Goal: Information Seeking & Learning: Check status

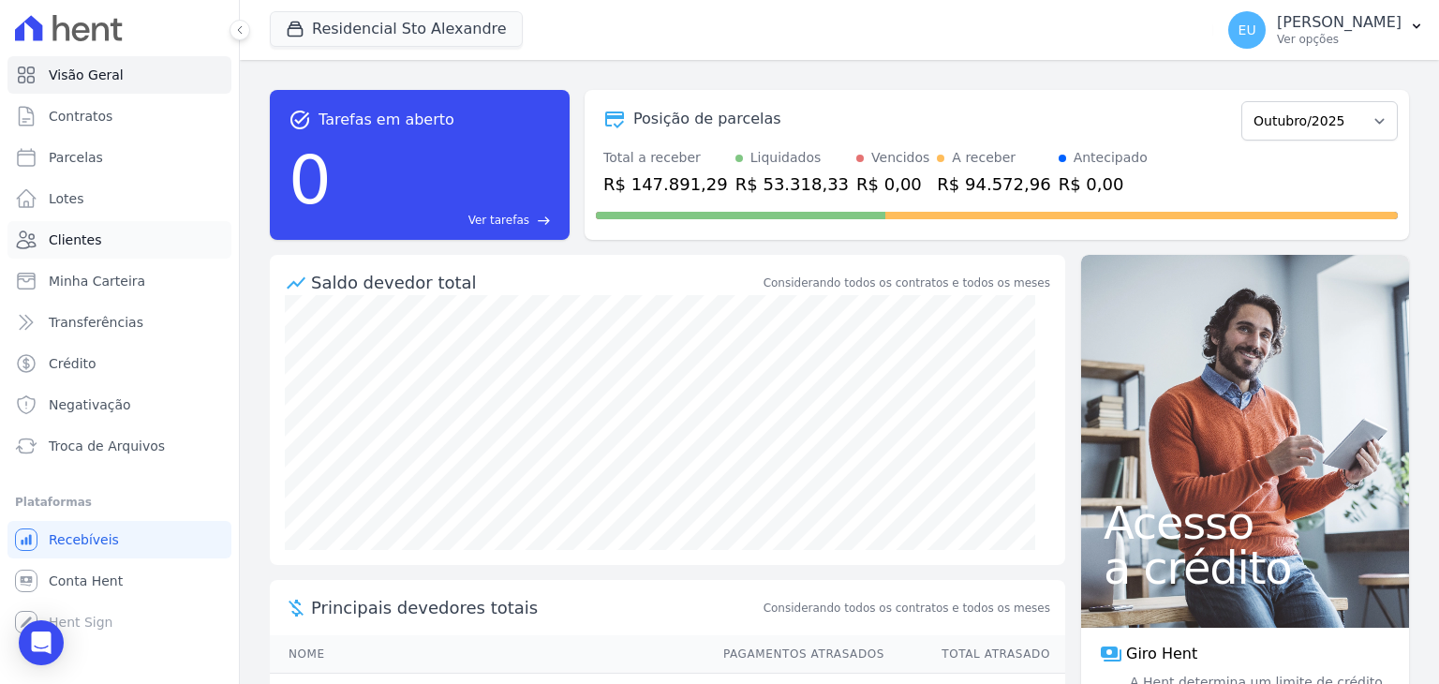
click at [67, 236] on span "Clientes" at bounding box center [75, 239] width 52 height 19
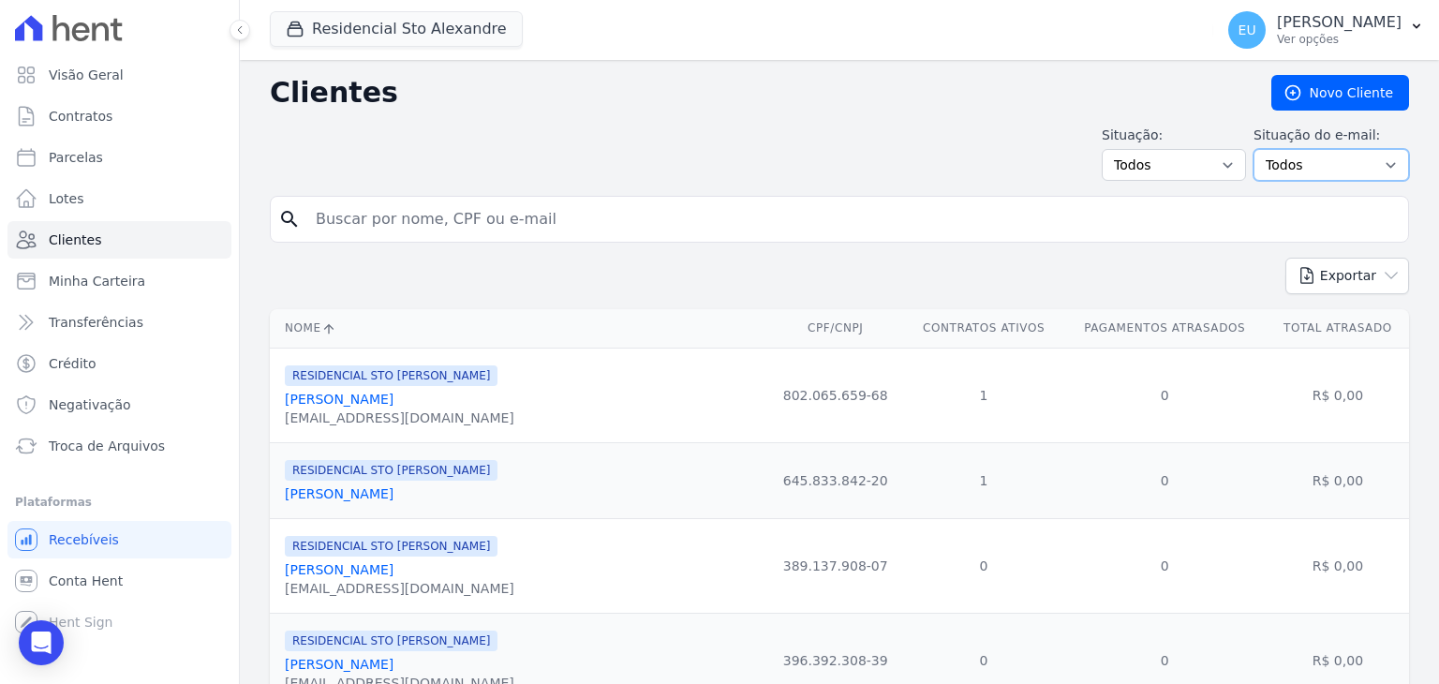
click at [1361, 163] on select "Todos Confirmado Não confirmado" at bounding box center [1332, 165] width 156 height 32
click at [1206, 159] on select "Todos Adimplentes Inadimplentes" at bounding box center [1174, 165] width 144 height 32
click at [997, 140] on div "Situação: Todos Adimplentes Inadimplentes Situação do e-mail: Todos Confirmado …" at bounding box center [839, 153] width 1139 height 55
click at [86, 543] on span "Recebíveis" at bounding box center [84, 539] width 70 height 19
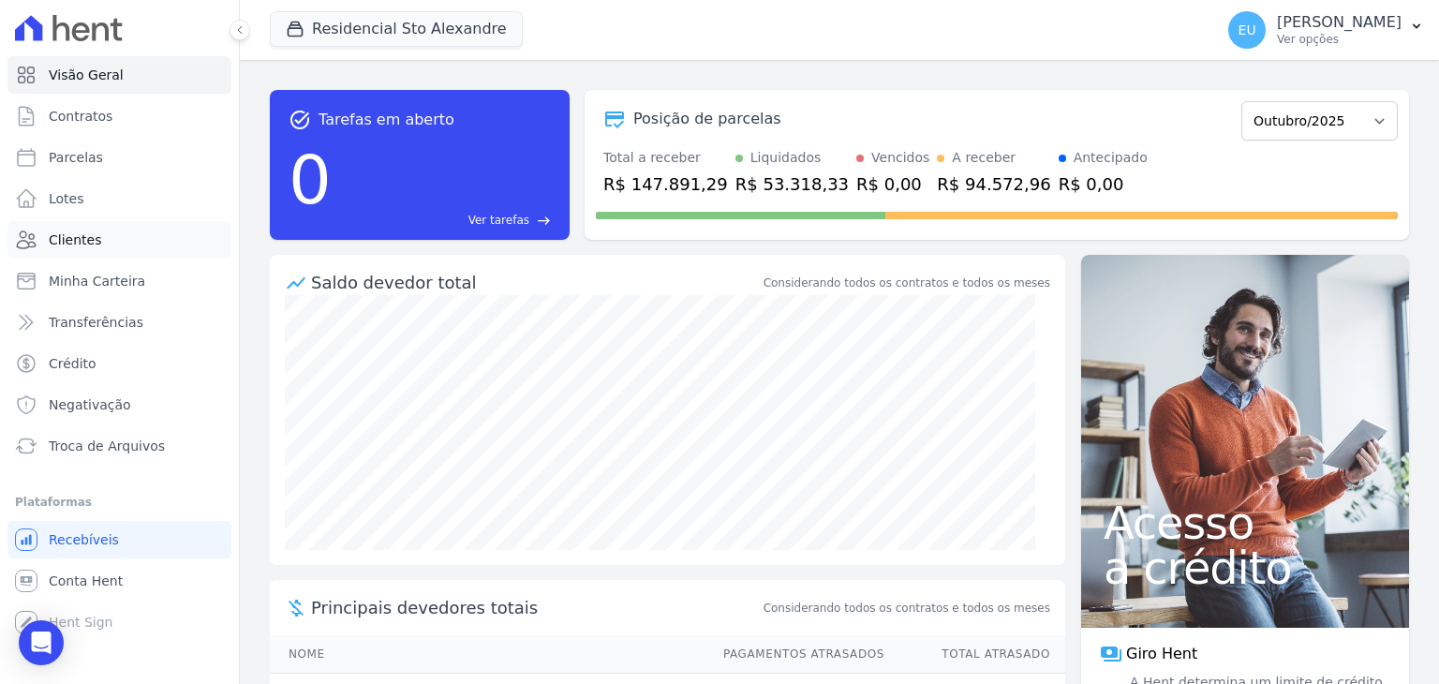
click at [91, 233] on span "Clientes" at bounding box center [75, 239] width 52 height 19
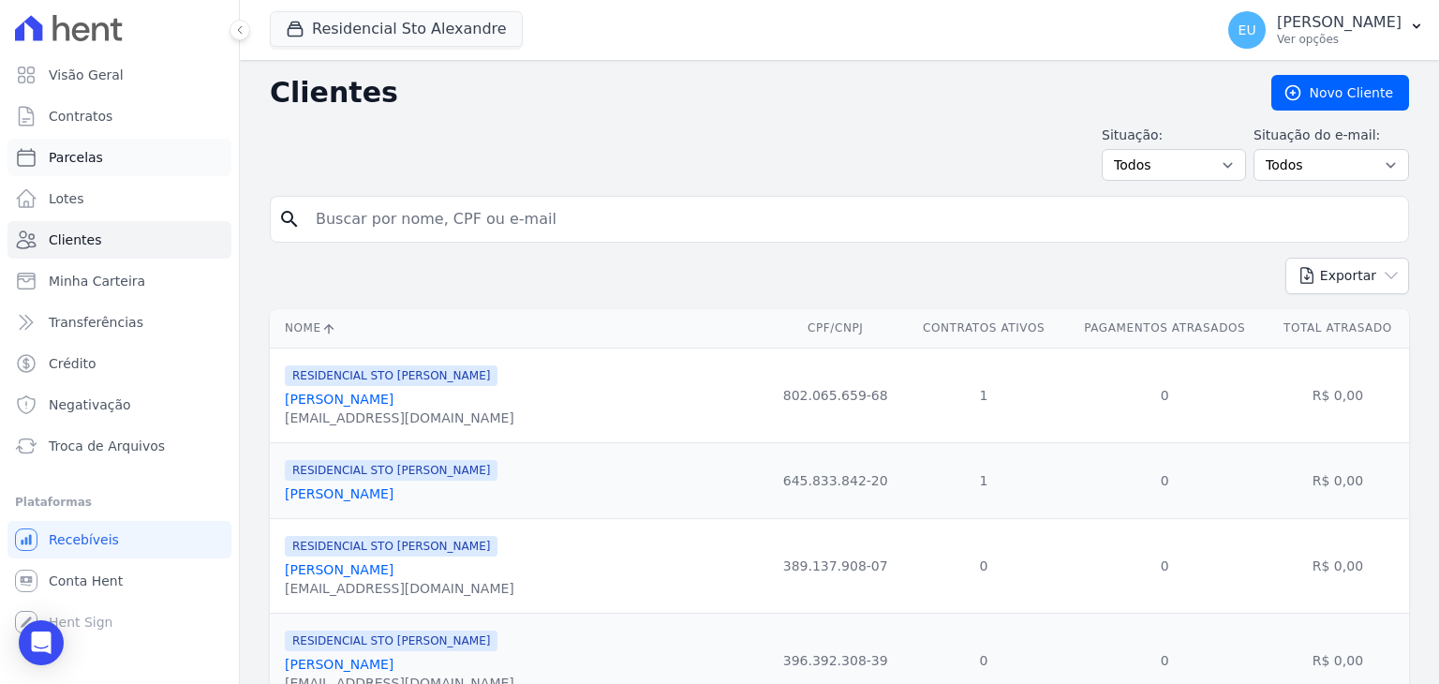
click at [99, 164] on link "Parcelas" at bounding box center [119, 157] width 224 height 37
select select
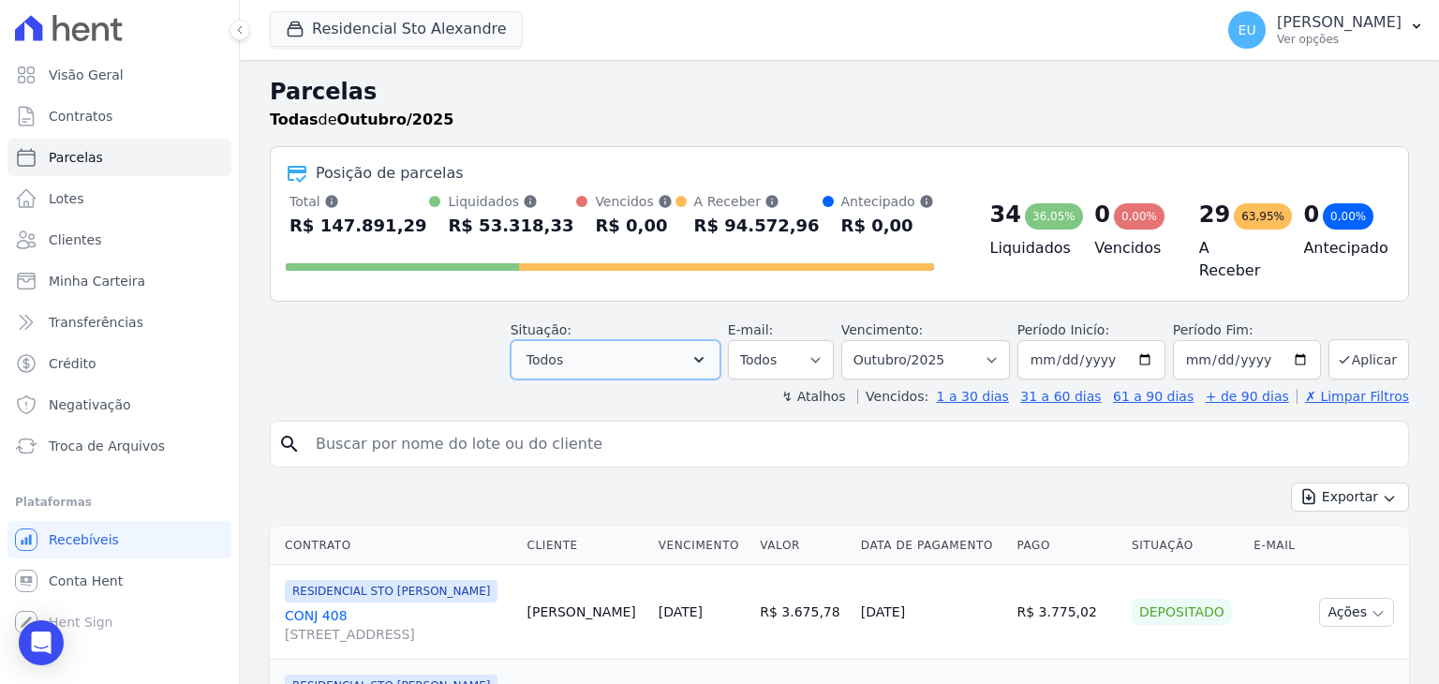
click at [708, 350] on icon "button" at bounding box center [699, 359] width 19 height 19
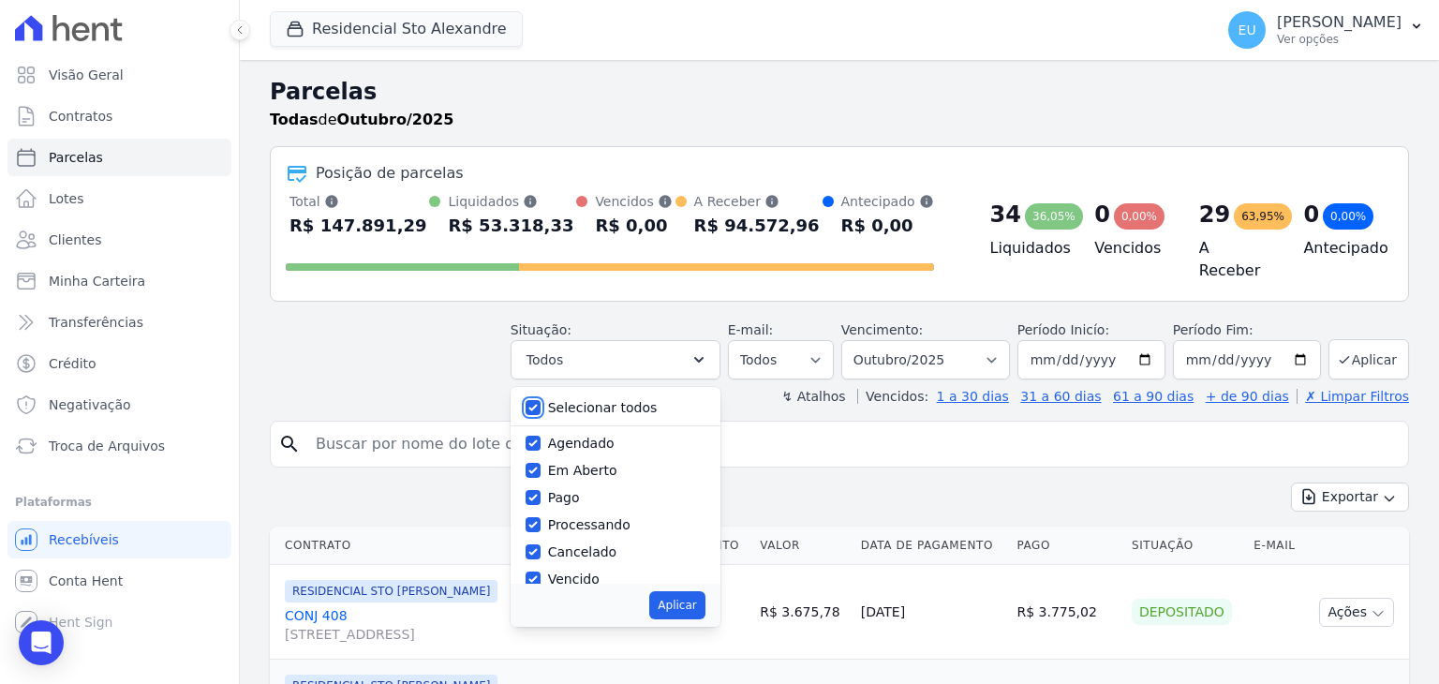
click at [541, 400] on input "Selecionar todos" at bounding box center [533, 407] width 15 height 15
checkbox input "false"
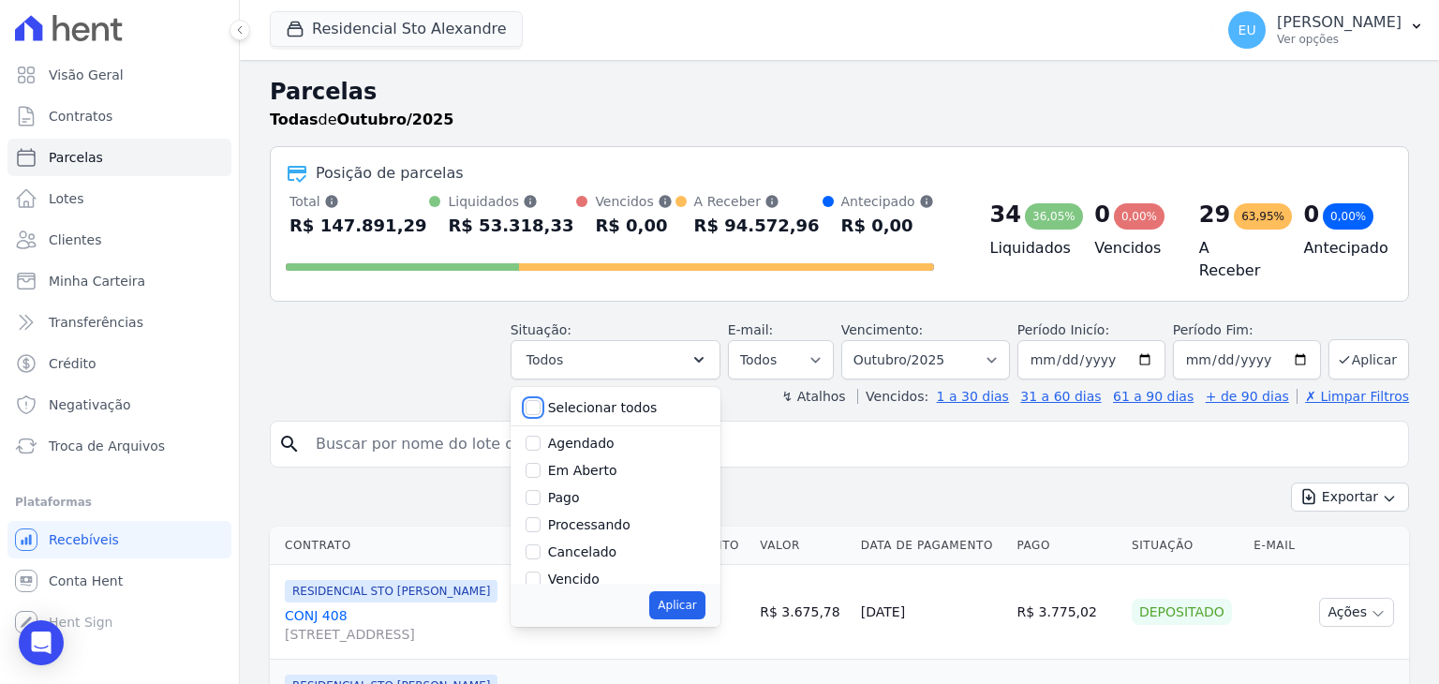
checkbox input "false"
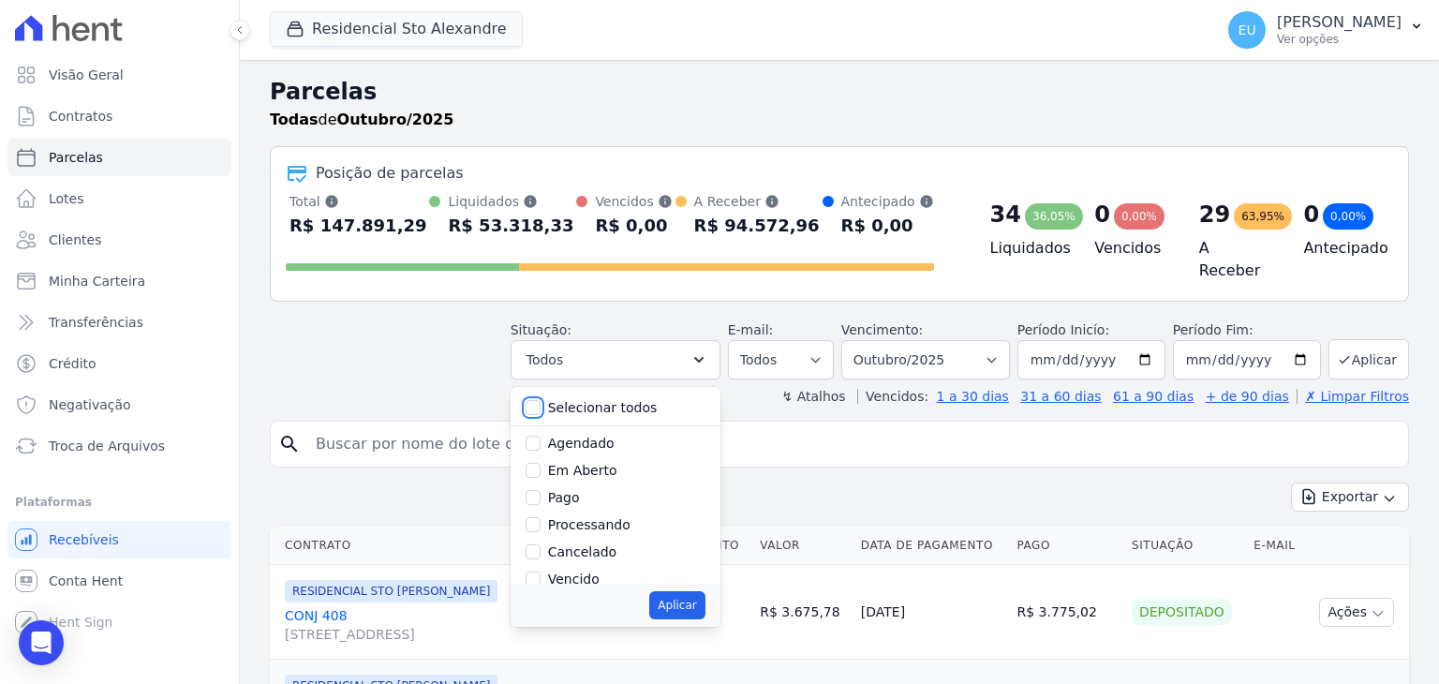
checkbox input "false"
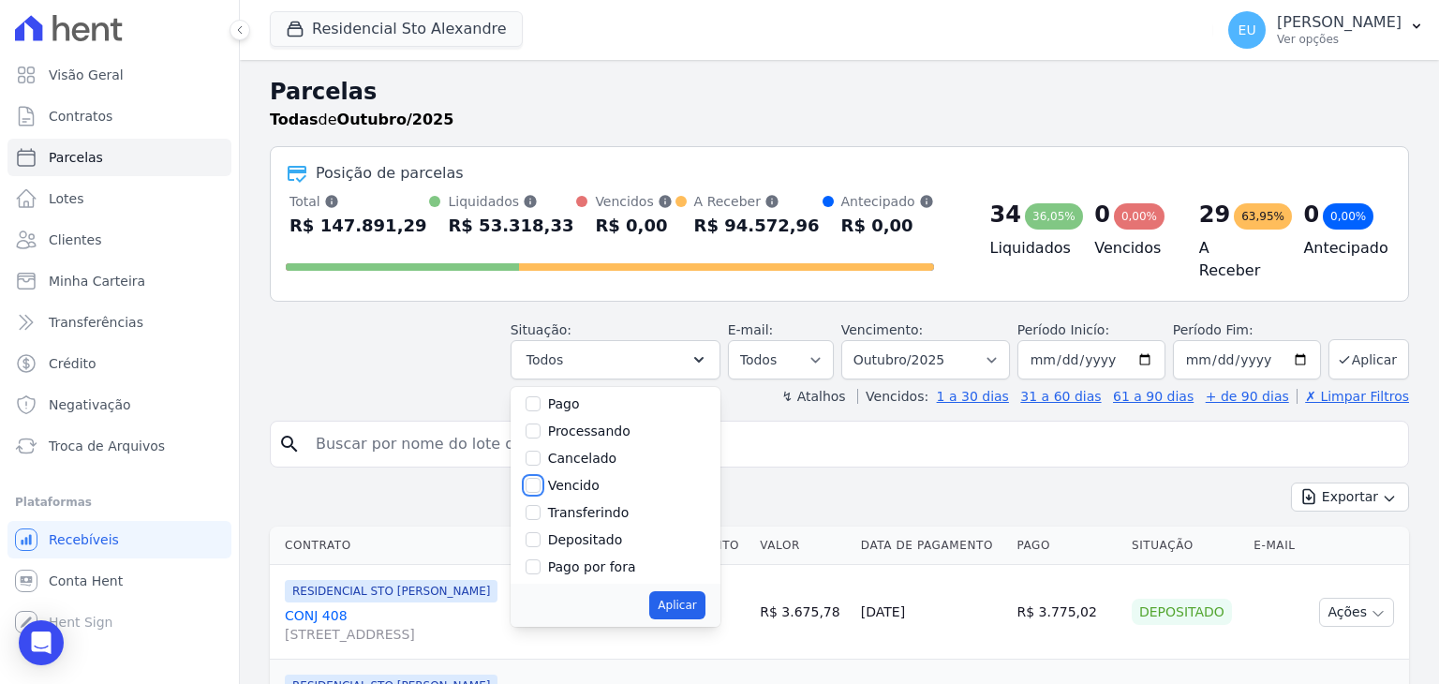
click at [541, 478] on input "Vencido" at bounding box center [533, 485] width 15 height 15
checkbox input "false"
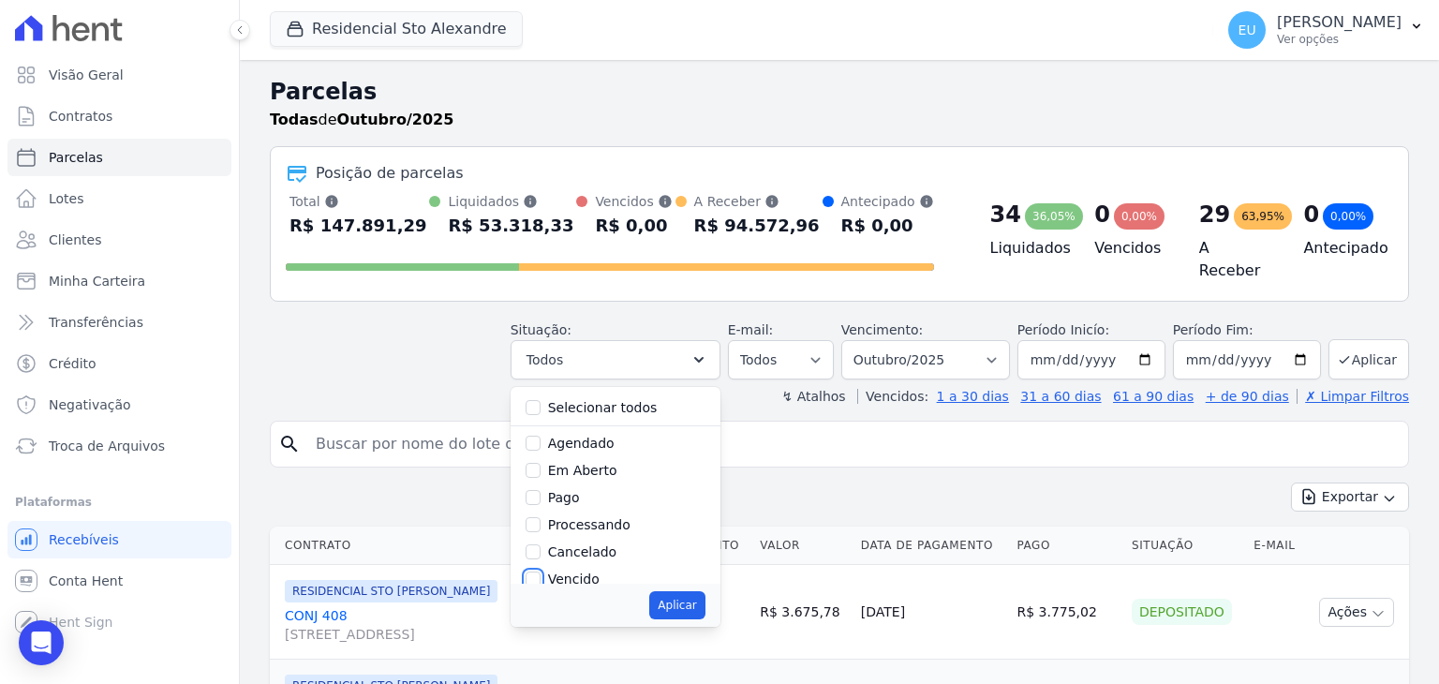
scroll to position [0, 0]
click at [541, 463] on input "Em Aberto" at bounding box center [533, 470] width 15 height 15
checkbox input "true"
click at [862, 435] on input "search" at bounding box center [852, 443] width 1096 height 37
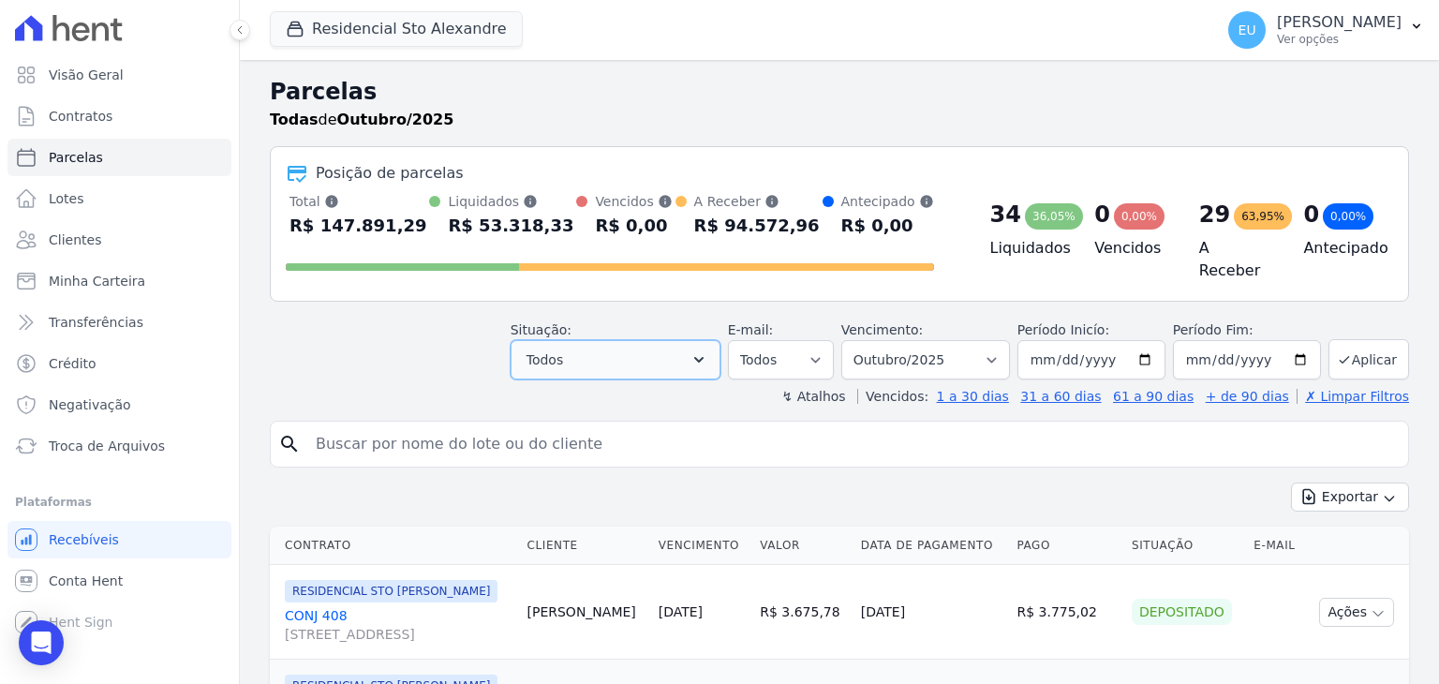
click at [708, 350] on icon "button" at bounding box center [699, 359] width 19 height 19
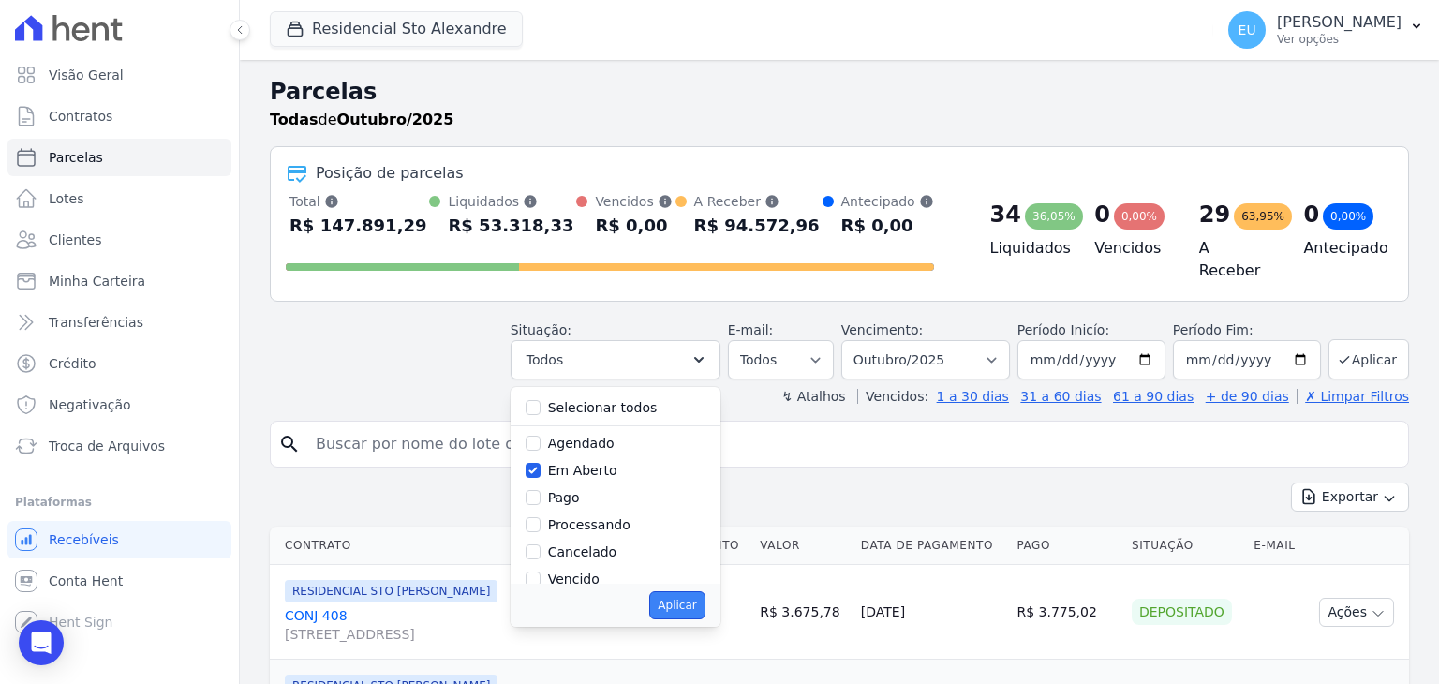
click at [691, 593] on button "Aplicar" at bounding box center [676, 605] width 55 height 28
select select "pending"
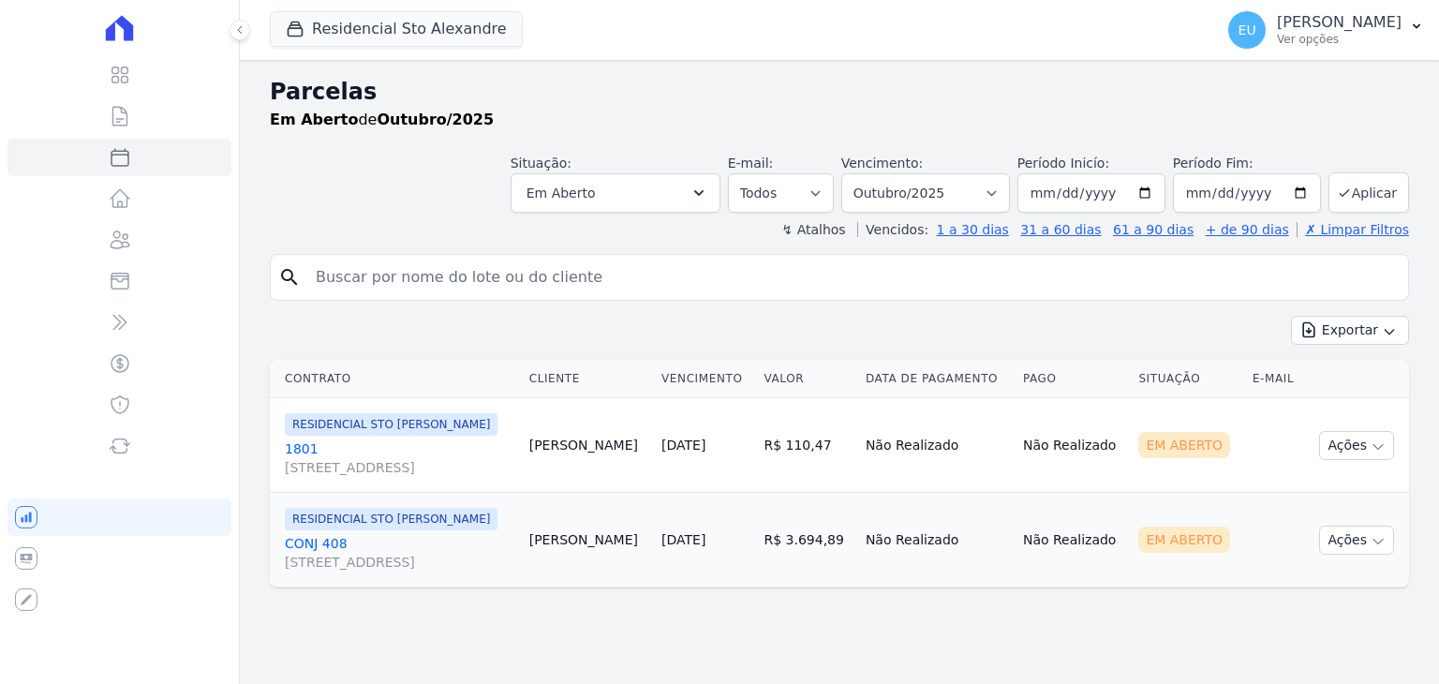
select select
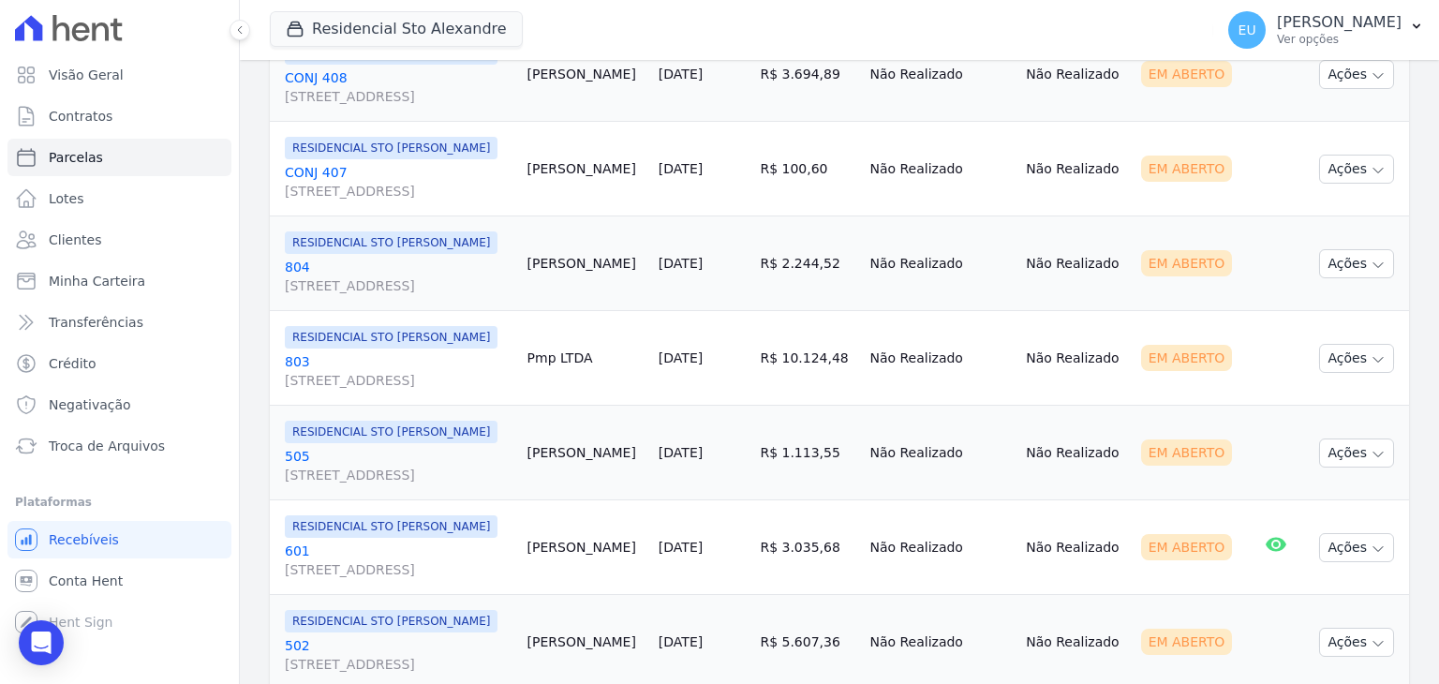
scroll to position [468, 0]
